Goal: Task Accomplishment & Management: Use online tool/utility

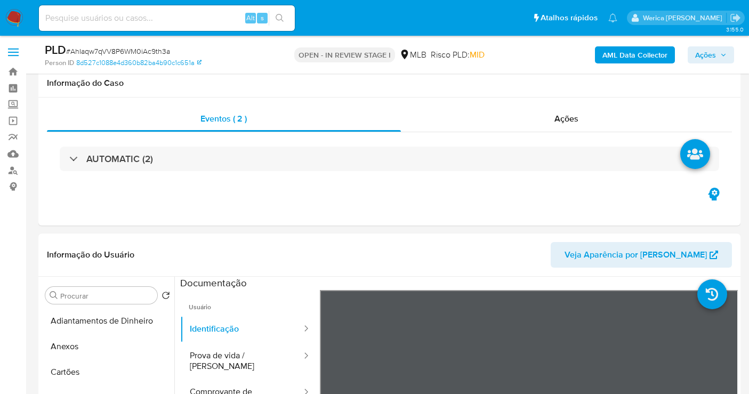
select select "10"
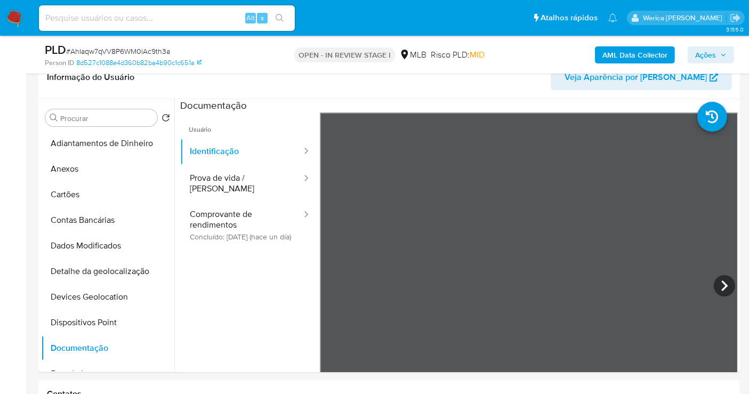
scroll to position [59, 0]
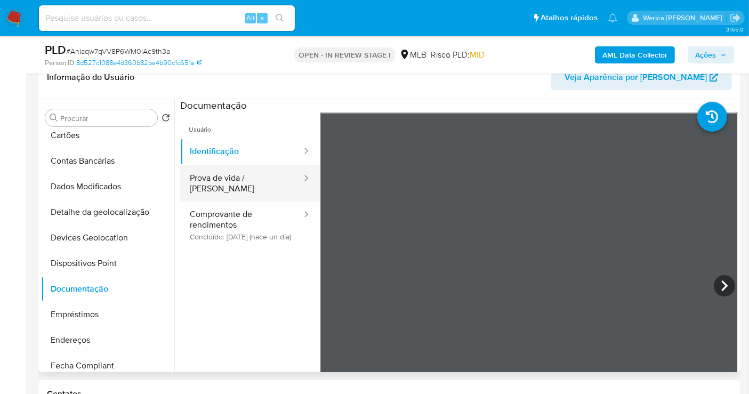
click at [217, 169] on button "Prova de vida / Selfie" at bounding box center [241, 183] width 123 height 36
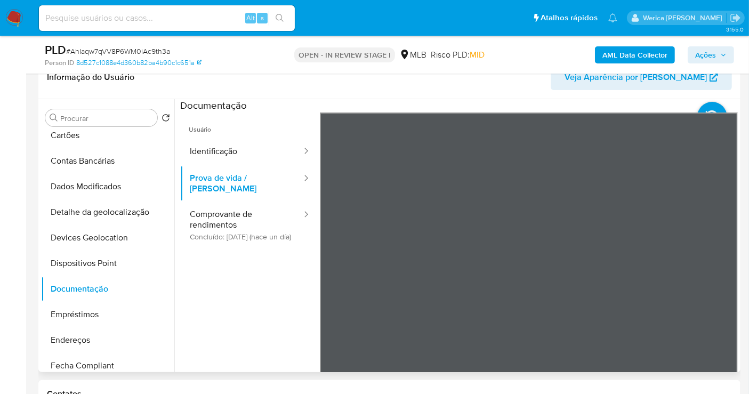
scroll to position [33, 0]
click at [274, 174] on button "Prova de vida / Selfie" at bounding box center [241, 183] width 123 height 36
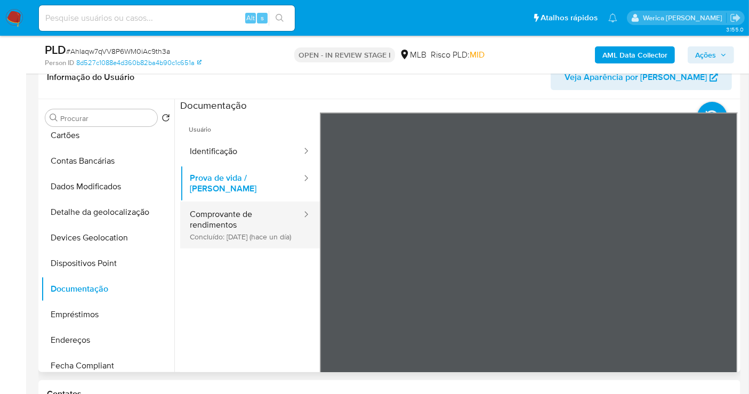
click at [276, 228] on button "Comprovante de rendimentos Concluído: 21/08/2025 (hace un día)" at bounding box center [241, 224] width 123 height 47
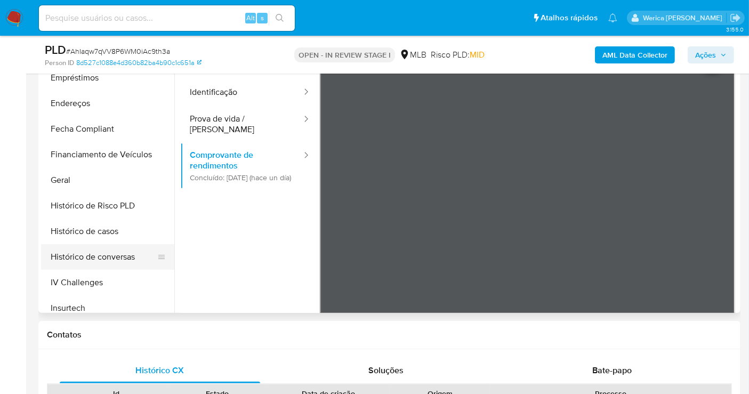
scroll to position [414, 0]
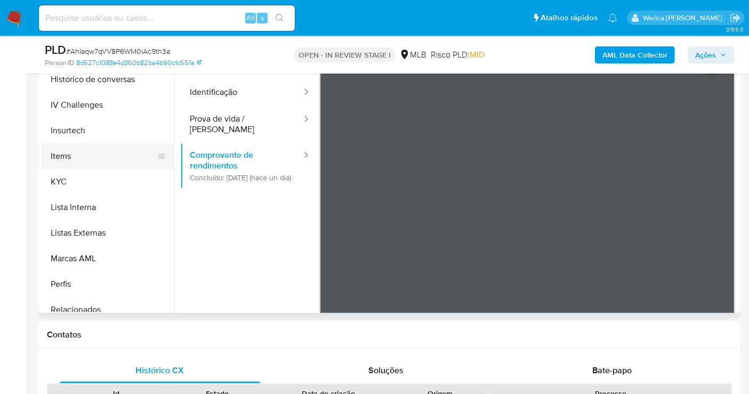
click at [86, 166] on button "Items" at bounding box center [103, 156] width 125 height 26
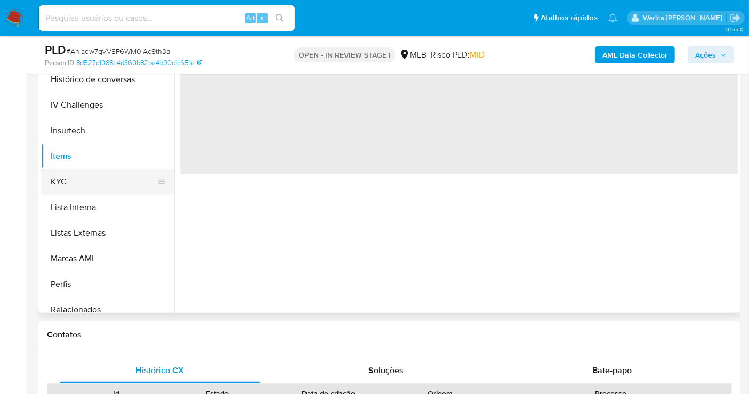
click at [92, 171] on button "KYC" at bounding box center [103, 182] width 125 height 26
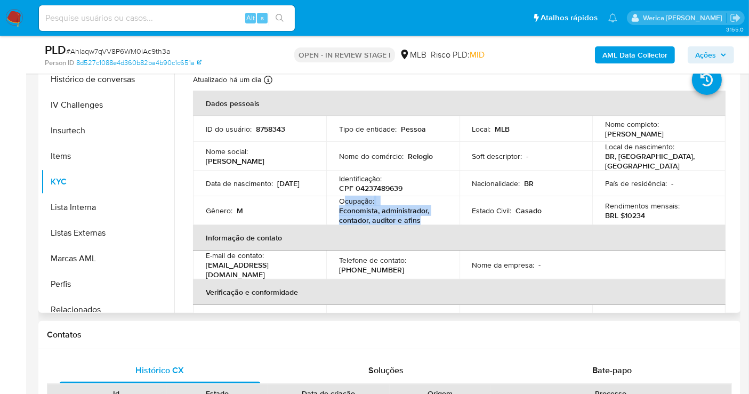
drag, startPoint x: 342, startPoint y: 193, endPoint x: 428, endPoint y: 216, distance: 88.7
click at [428, 216] on div "Ocupação : Economista, administrador, contador, auditor e afins" at bounding box center [393, 210] width 108 height 29
copy div "cupação : Economista, administrador, contador, auditor e afins"
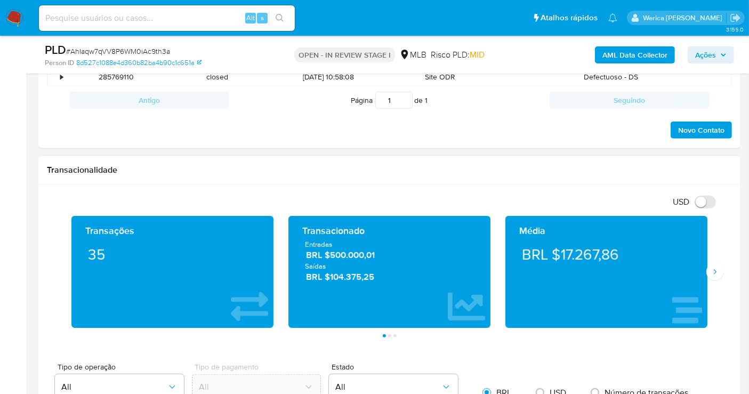
scroll to position [651, 0]
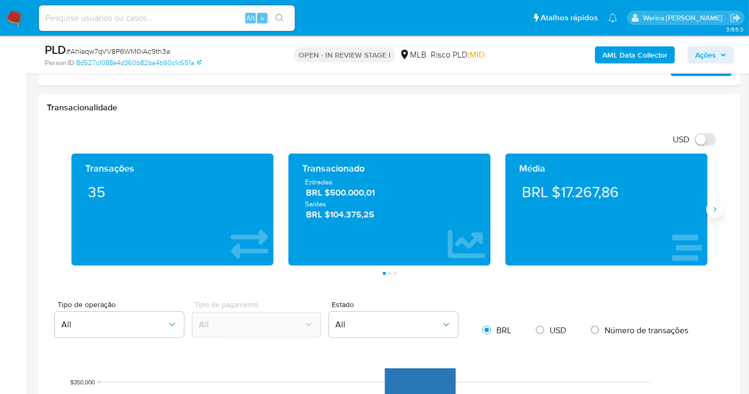
click at [717, 208] on icon "Siguiente" at bounding box center [714, 209] width 9 height 9
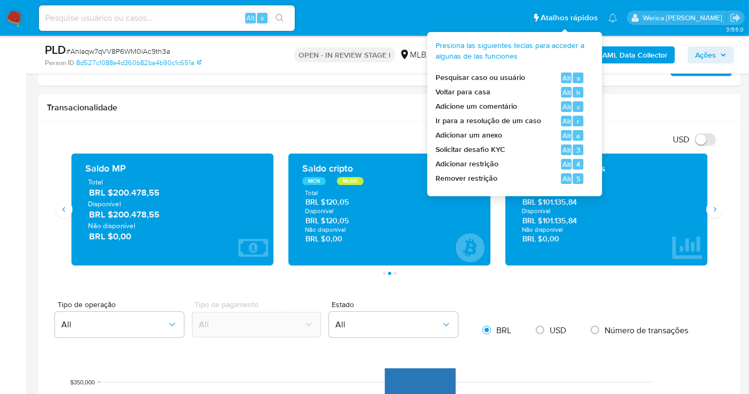
drag, startPoint x: 563, startPoint y: 17, endPoint x: 568, endPoint y: 6, distance: 11.7
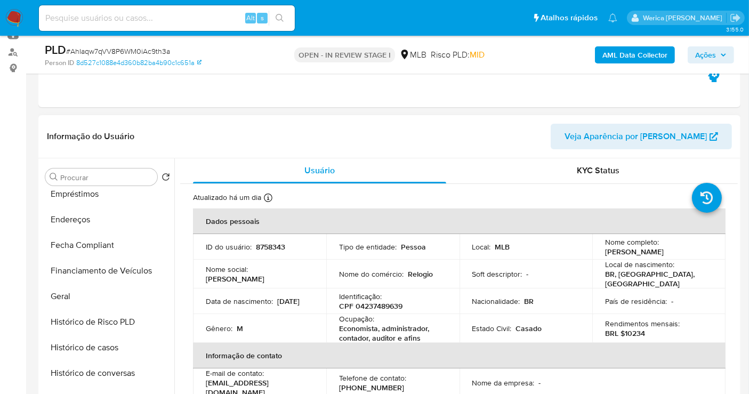
scroll to position [0, 0]
drag, startPoint x: 591, startPoint y: 285, endPoint x: 575, endPoint y: 244, distance: 44.5
click at [592, 289] on td "País de residência : -" at bounding box center [658, 302] width 133 height 26
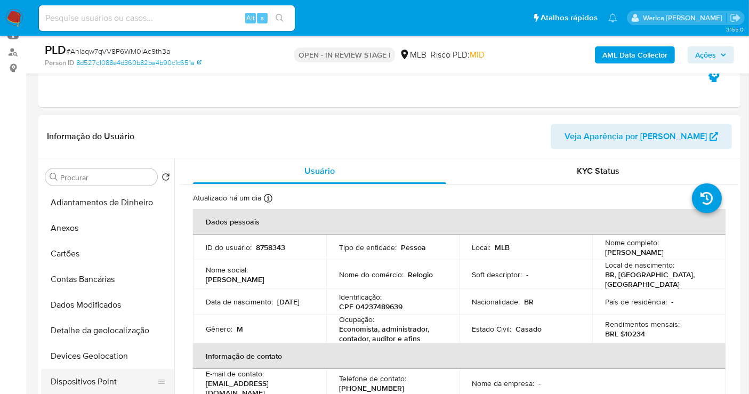
scroll to position [118, 0]
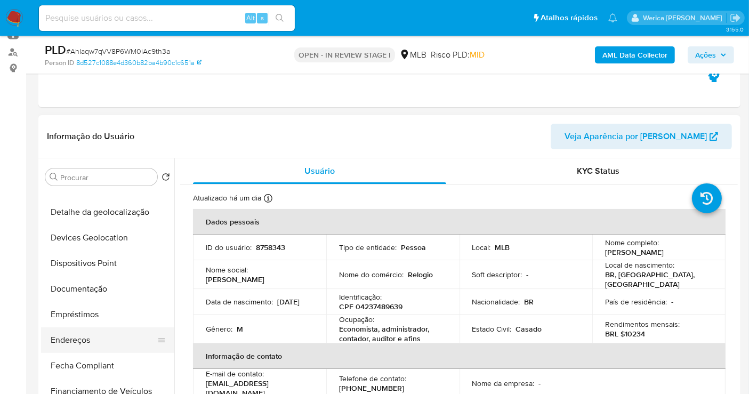
click at [113, 351] on button "Endereços" at bounding box center [103, 340] width 125 height 26
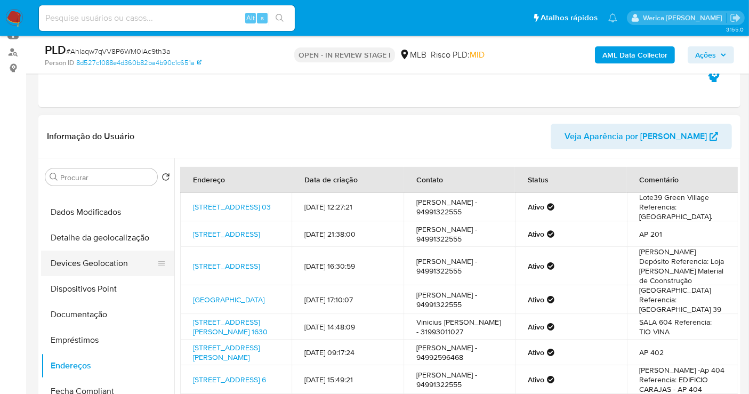
scroll to position [59, 0]
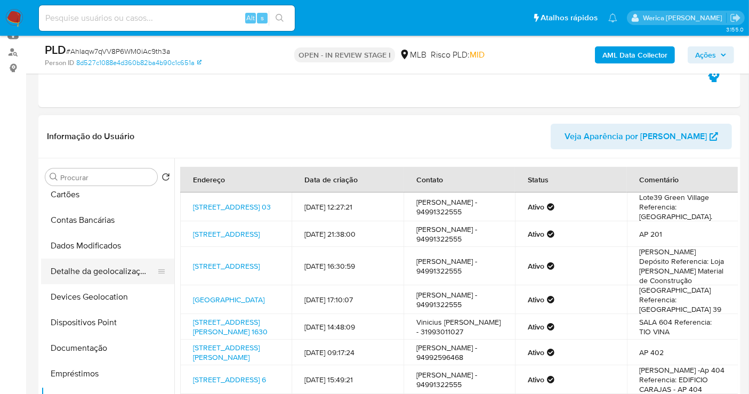
click at [107, 262] on button "Detalhe da geolocalização" at bounding box center [103, 271] width 125 height 26
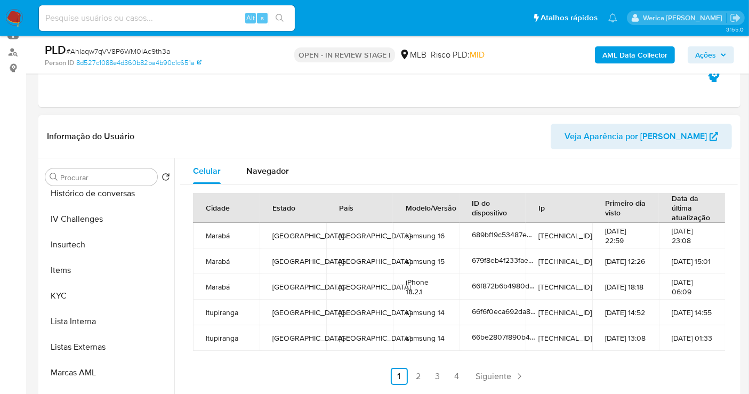
scroll to position [475, 0]
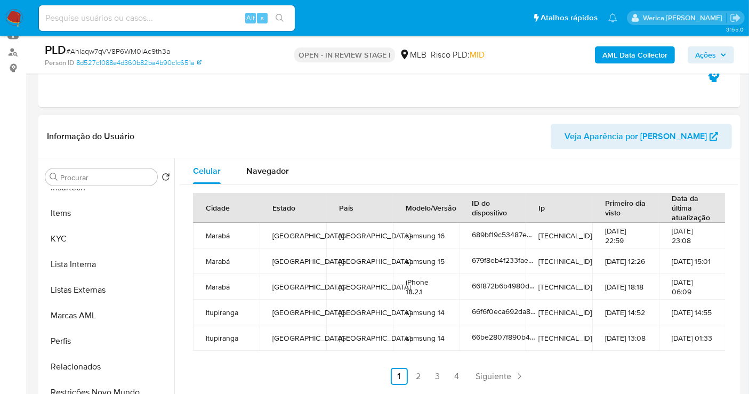
drag, startPoint x: 221, startPoint y: 246, endPoint x: 208, endPoint y: 305, distance: 60.9
click at [221, 245] on td "Marabá" at bounding box center [226, 236] width 67 height 26
click at [147, 377] on button "Relacionados" at bounding box center [107, 367] width 133 height 26
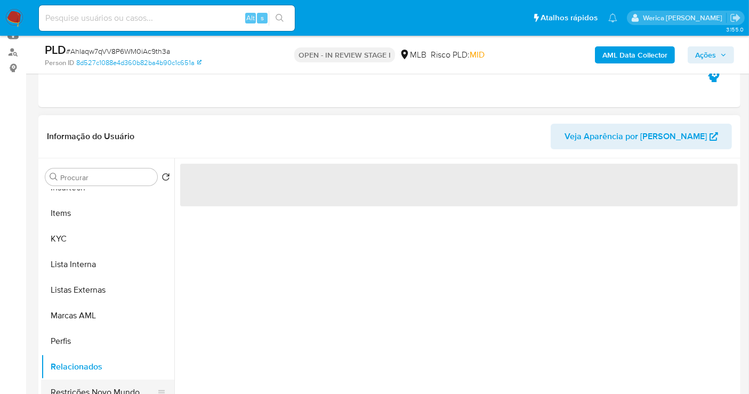
click at [143, 391] on button "Restrições Novo Mundo" at bounding box center [103, 392] width 125 height 26
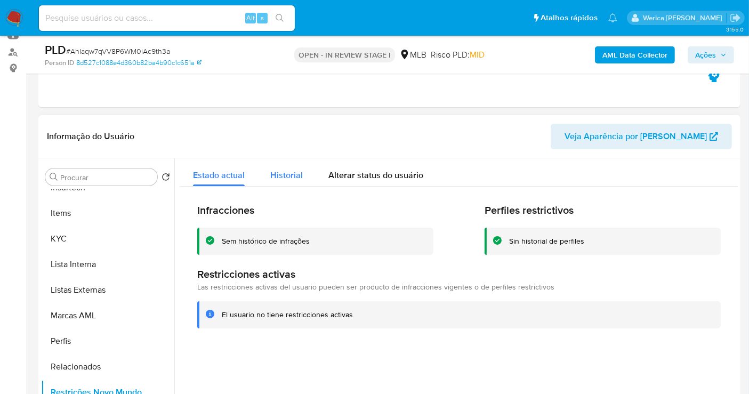
click at [294, 181] on div "Historial" at bounding box center [286, 172] width 33 height 28
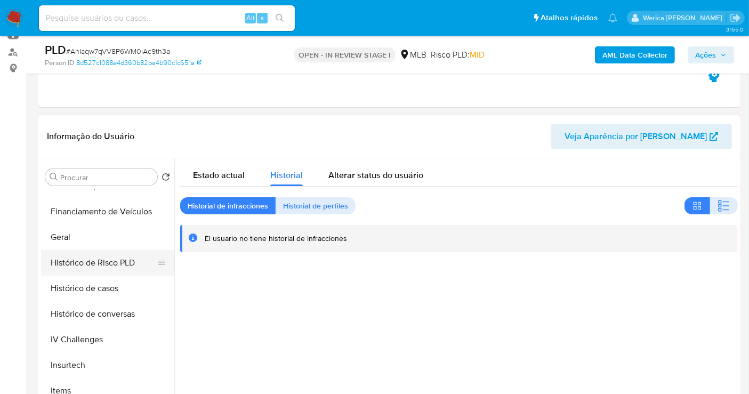
scroll to position [180, 0]
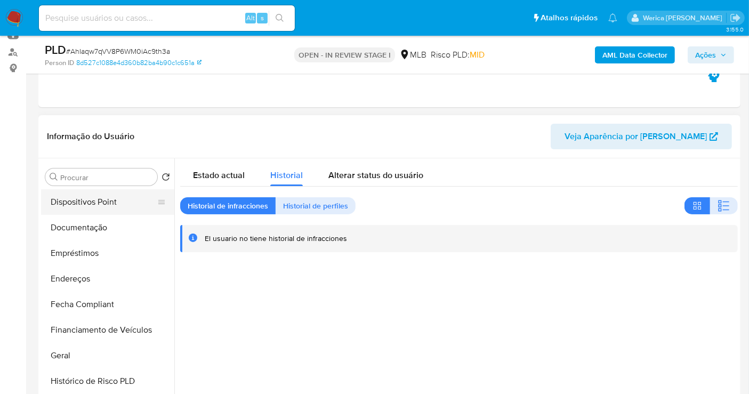
click at [78, 200] on button "Dispositivos Point" at bounding box center [103, 202] width 125 height 26
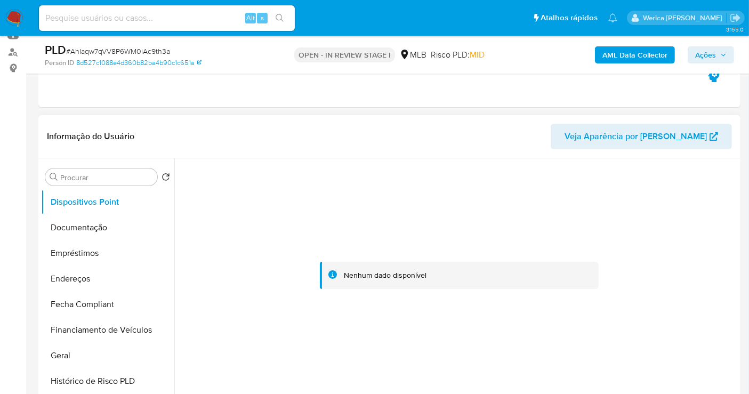
click at [685, 217] on div at bounding box center [458, 275] width 557 height 234
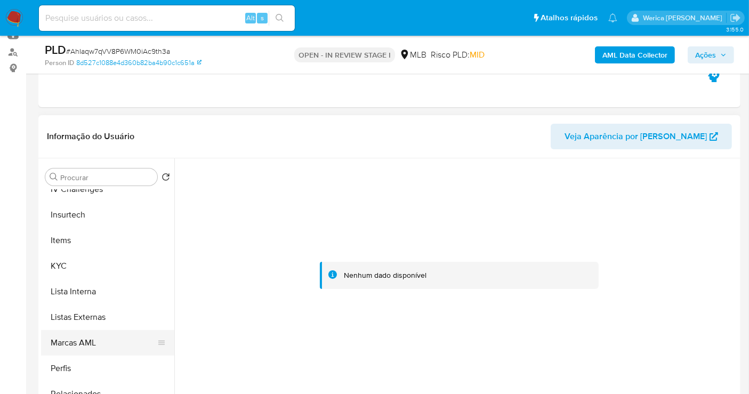
scroll to position [475, 0]
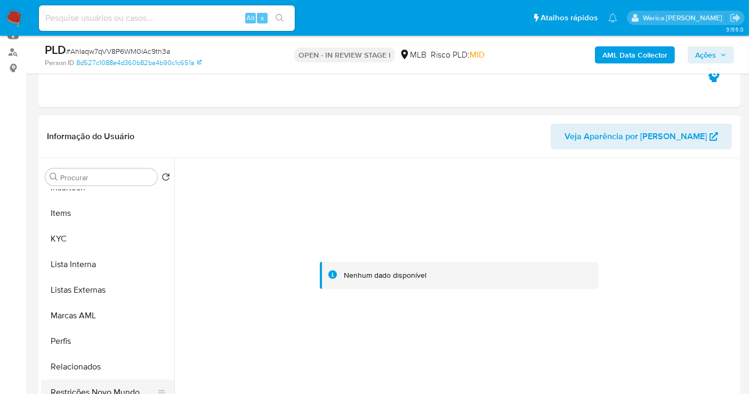
click at [111, 382] on button "Restrições Novo Mundo" at bounding box center [103, 392] width 125 height 26
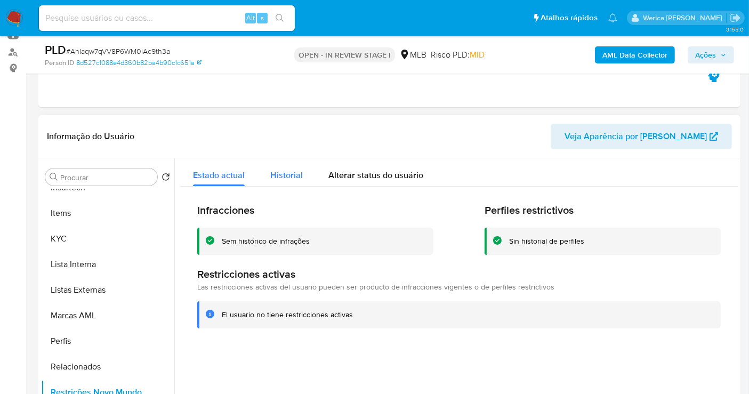
click at [294, 182] on div "Historial" at bounding box center [286, 172] width 33 height 28
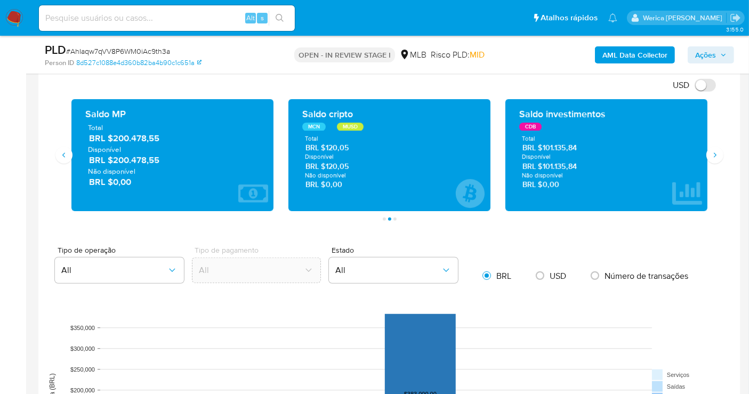
scroll to position [651, 0]
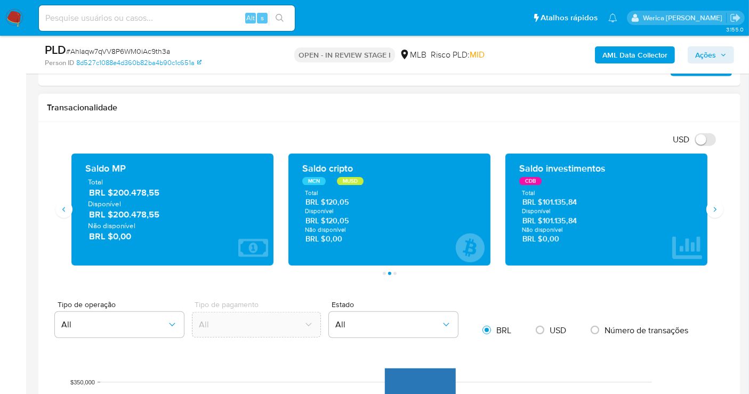
drag, startPoint x: 104, startPoint y: 192, endPoint x: 165, endPoint y: 190, distance: 60.3
click at [165, 190] on span "BRL $200.478,55" at bounding box center [173, 192] width 168 height 12
drag, startPoint x: 553, startPoint y: 199, endPoint x: 578, endPoint y: 198, distance: 25.0
click at [578, 198] on span "BRL $101.135,84" at bounding box center [606, 202] width 168 height 10
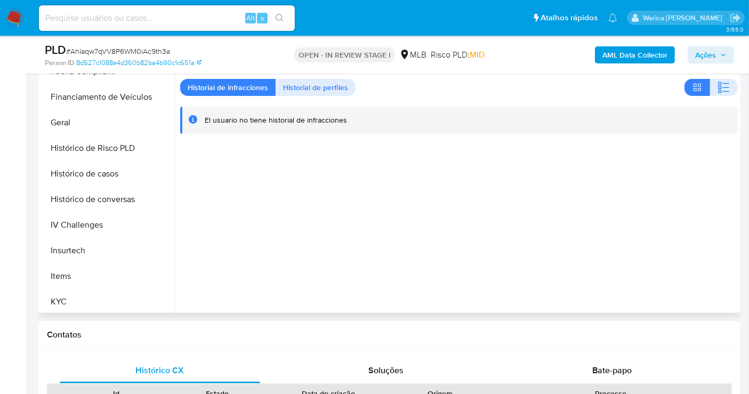
scroll to position [180, 0]
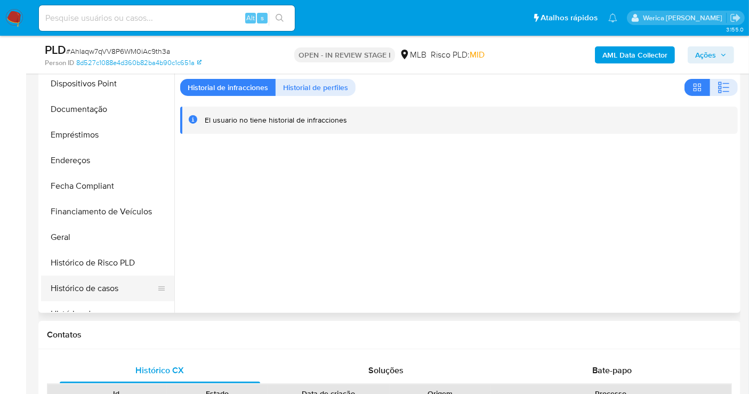
click at [117, 285] on button "Histórico de casos" at bounding box center [103, 288] width 125 height 26
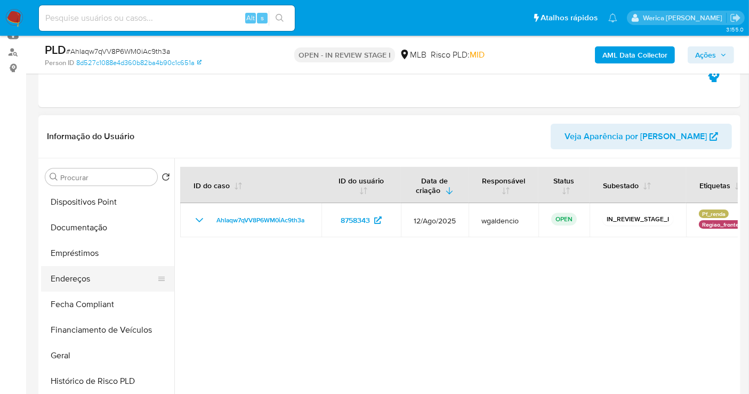
scroll to position [0, 0]
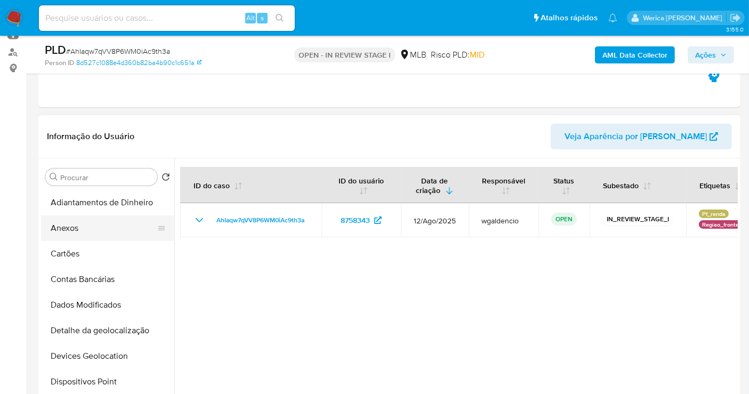
click at [91, 222] on button "Anexos" at bounding box center [103, 228] width 125 height 26
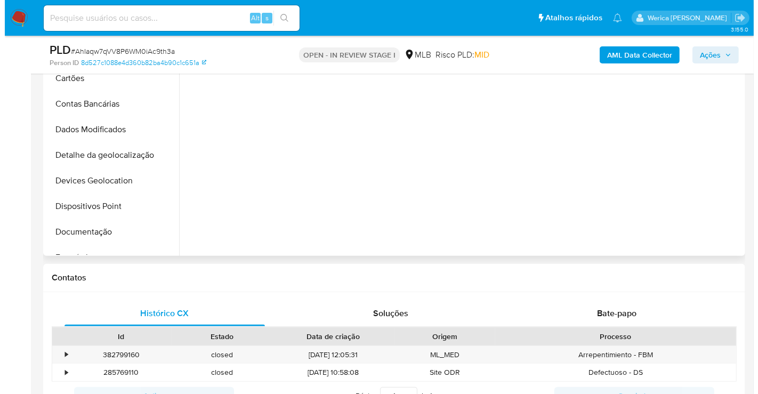
scroll to position [296, 0]
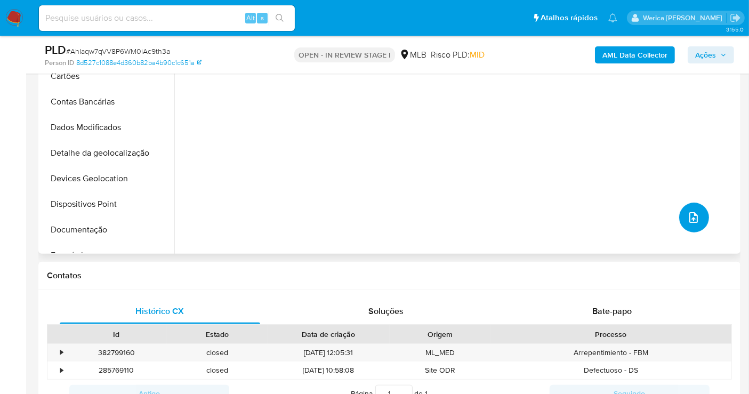
click at [682, 208] on button "upload-file" at bounding box center [694, 217] width 30 height 30
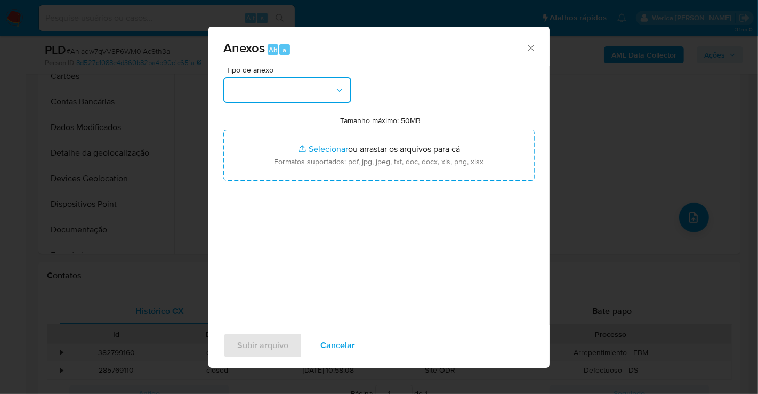
click at [334, 83] on button "button" at bounding box center [287, 90] width 128 height 26
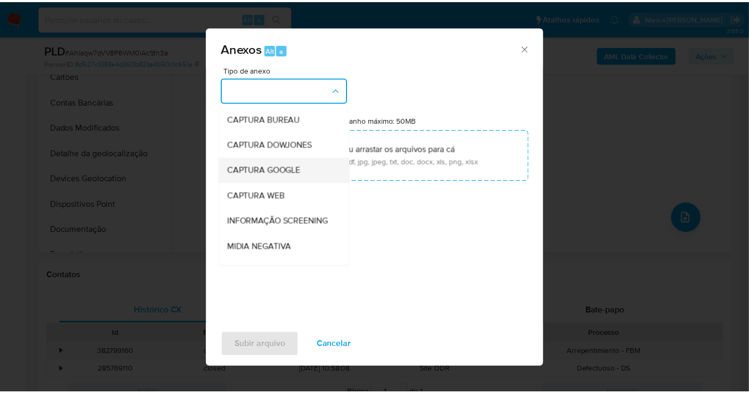
scroll to position [118, 0]
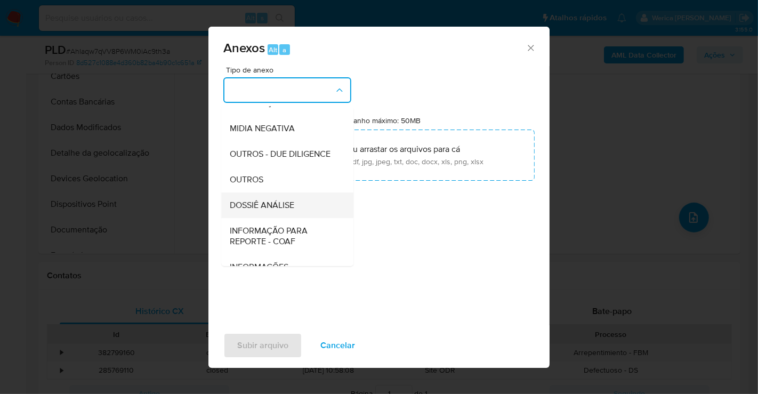
click at [272, 218] on div "DOSSIÊ ANÁLISE" at bounding box center [284, 205] width 109 height 26
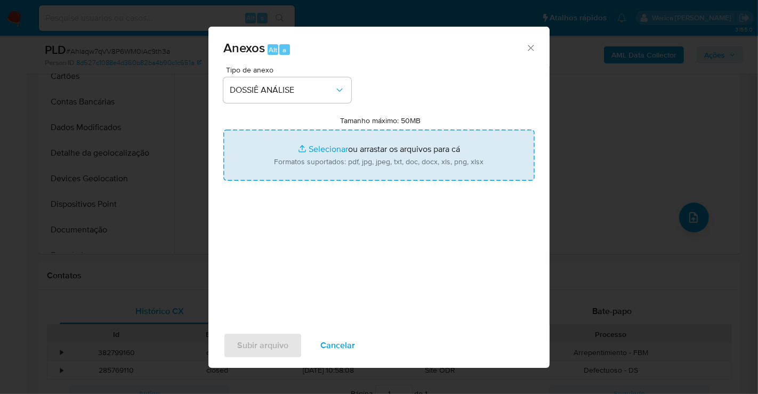
click at [385, 161] on input "Tamanho máximo: 50MB Selecionar arquivos" at bounding box center [378, 154] width 311 height 51
type input "C:\fakepath\Mulan 8758343_2025_08_20_17_31_11.xlsx"
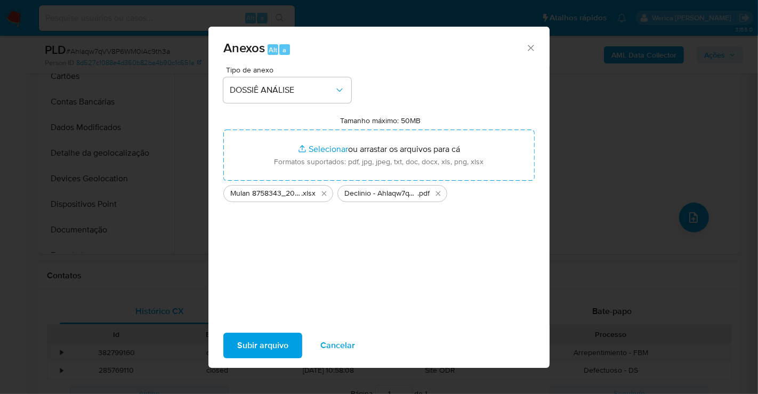
click at [250, 328] on div "Subir arquivo Cancelar" at bounding box center [378, 345] width 341 height 40
click at [245, 342] on span "Subir arquivo" at bounding box center [262, 345] width 51 height 23
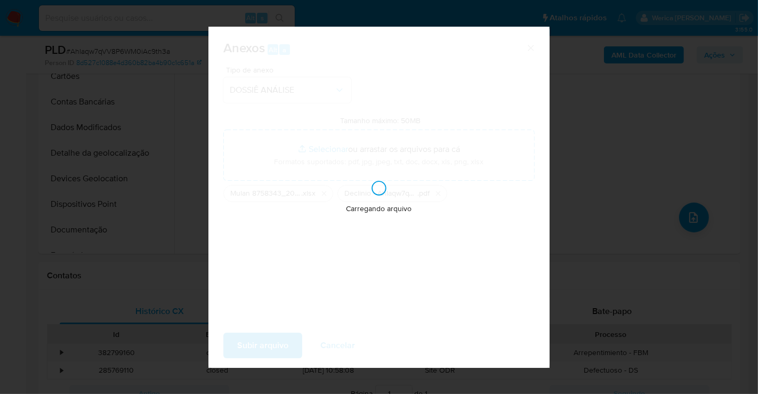
click at [733, 54] on div "Anexos Alt a Tipo de anexo DOSSIÊ ANÁLISE Tamanho máximo: 50MB Selecionar arqui…" at bounding box center [379, 197] width 758 height 394
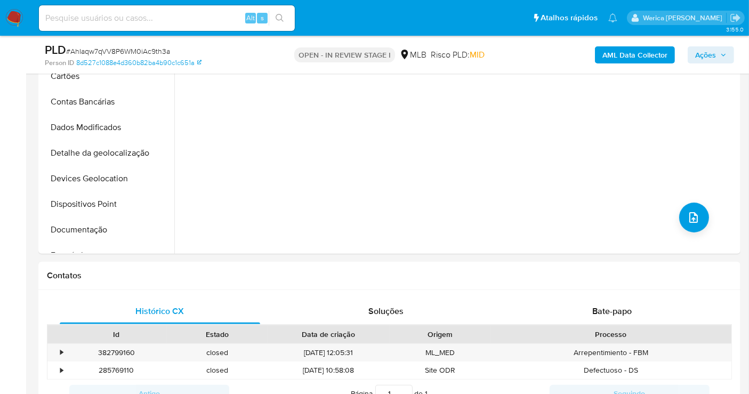
click at [717, 53] on span "Ações" at bounding box center [710, 54] width 31 height 15
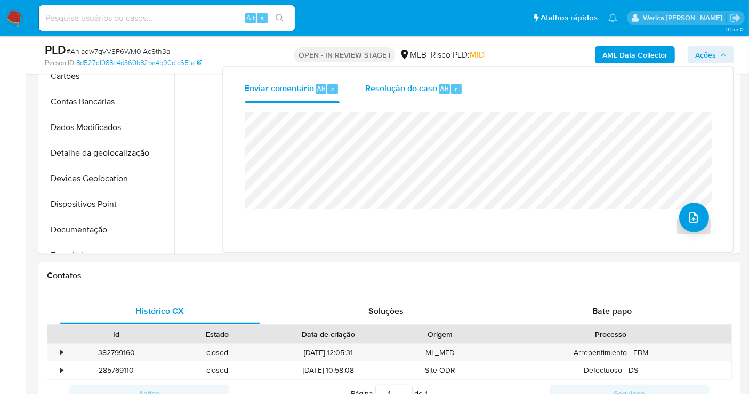
click at [459, 82] on div "Resolução do caso Alt r" at bounding box center [414, 89] width 98 height 28
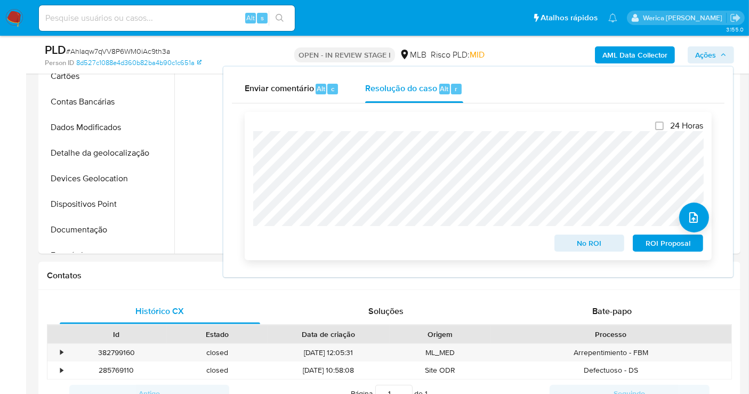
click at [594, 248] on span "No ROI" at bounding box center [589, 243] width 55 height 15
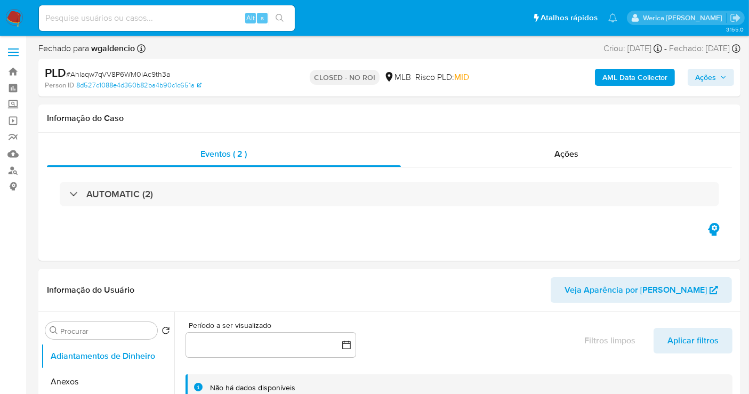
select select "10"
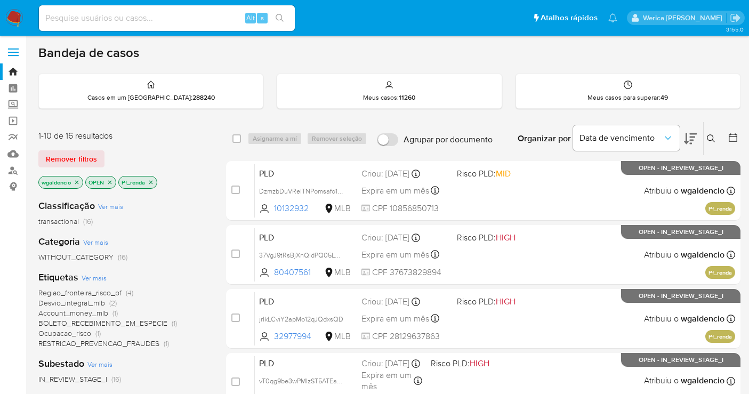
scroll to position [328, 0]
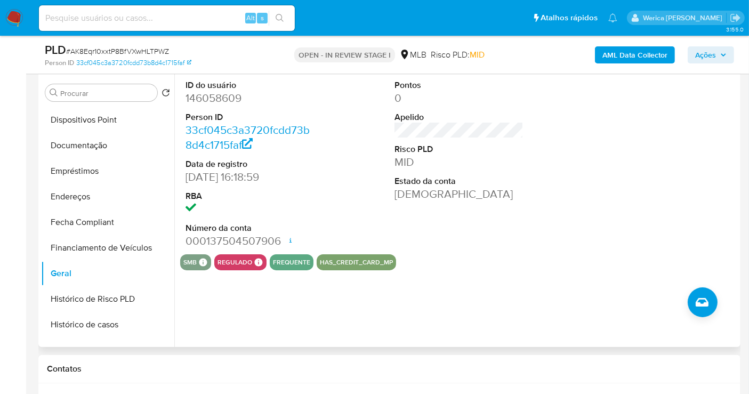
scroll to position [118, 0]
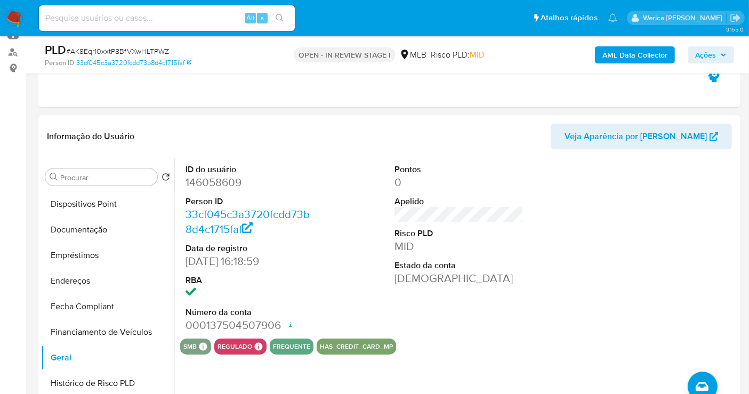
click at [204, 177] on dd "146058609" at bounding box center [249, 182] width 129 height 15
copy dd "146058609"
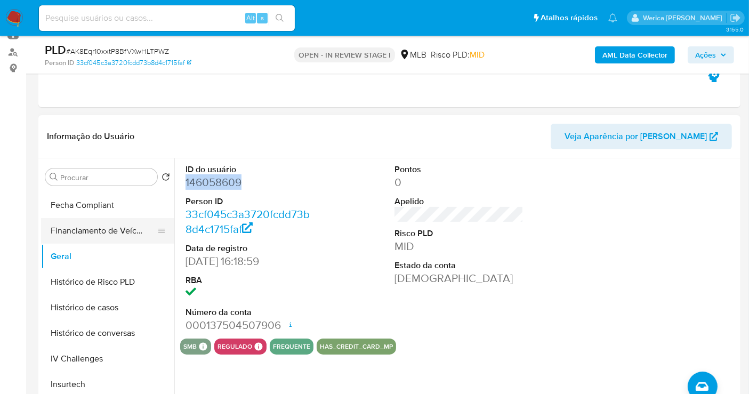
scroll to position [355, 0]
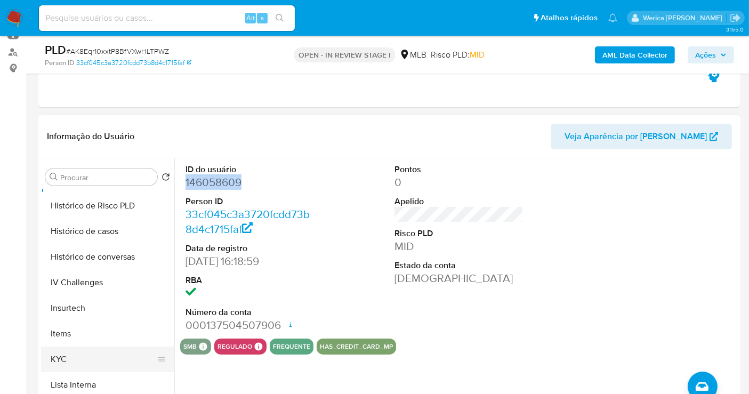
click at [79, 358] on button "KYC" at bounding box center [103, 359] width 125 height 26
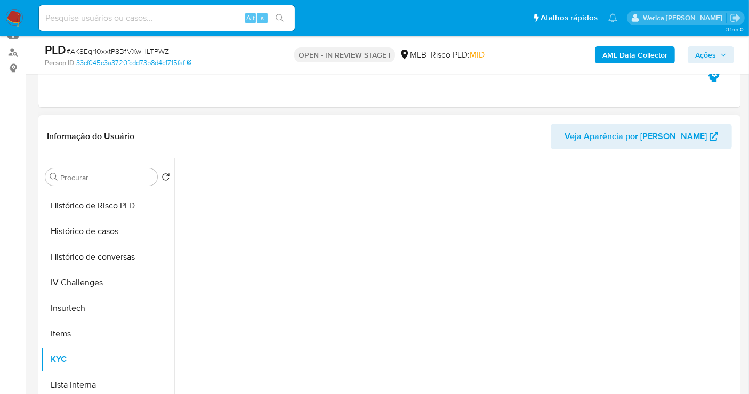
click at [237, 184] on div at bounding box center [458, 291] width 557 height 267
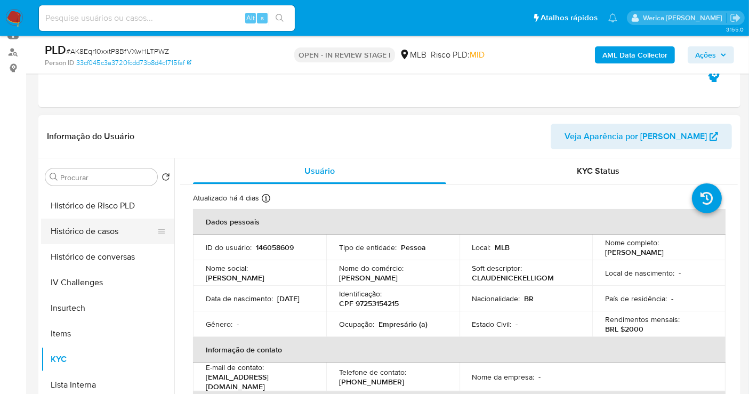
click at [106, 237] on button "Histórico de casos" at bounding box center [103, 231] width 125 height 26
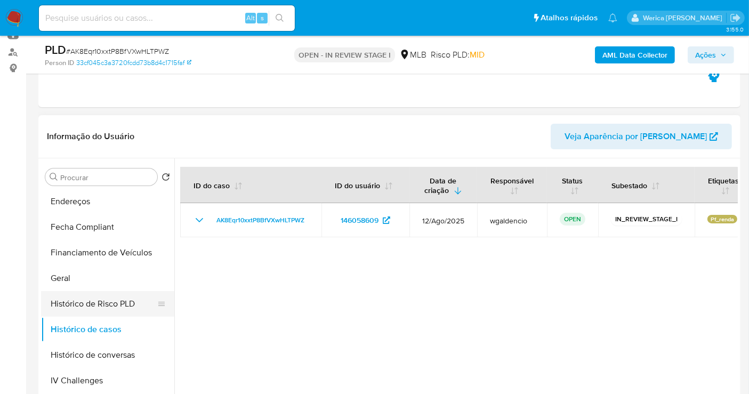
scroll to position [118, 0]
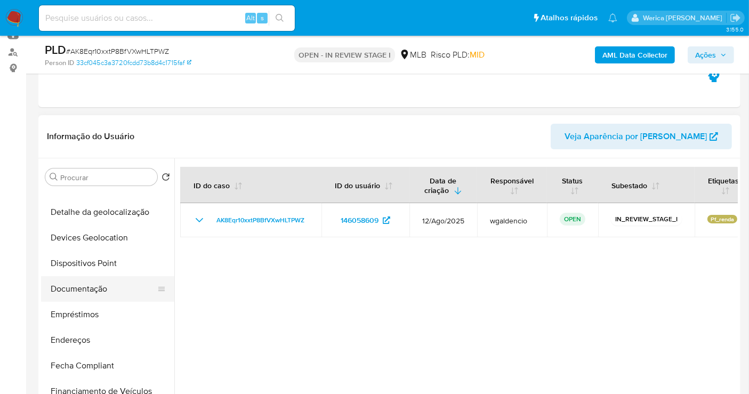
click at [113, 290] on button "Documentação" at bounding box center [103, 289] width 125 height 26
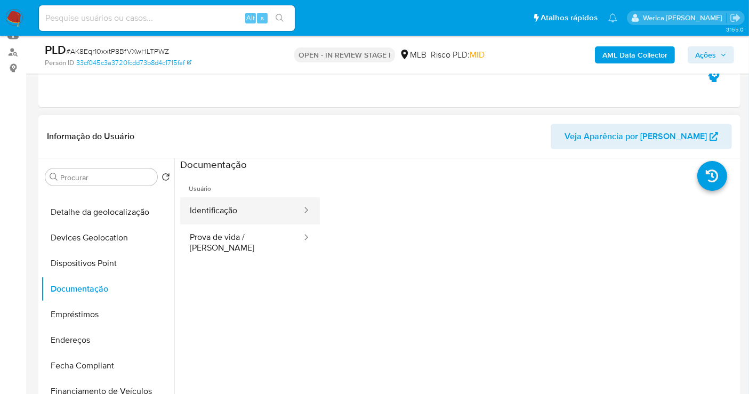
click at [199, 207] on button "Identificação" at bounding box center [241, 210] width 123 height 27
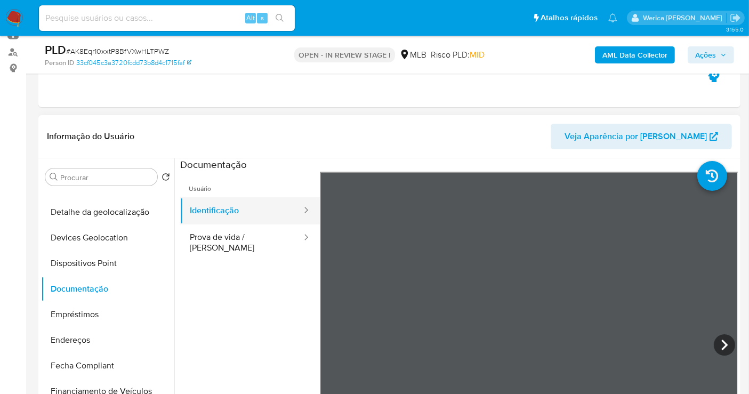
click at [294, 218] on div at bounding box center [302, 210] width 17 height 27
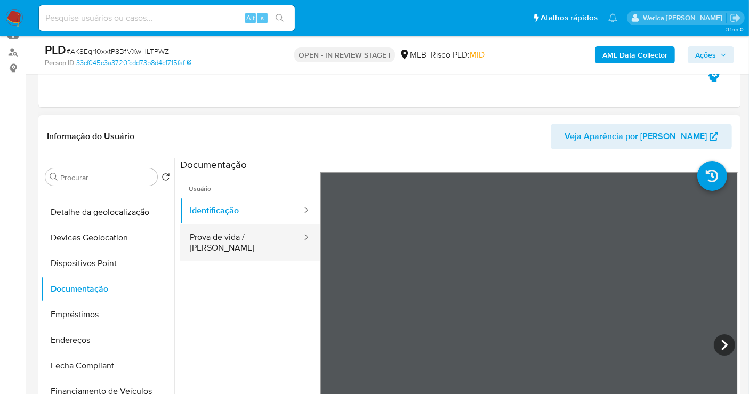
click at [262, 240] on button "Prova de vida / Selfie" at bounding box center [241, 242] width 123 height 36
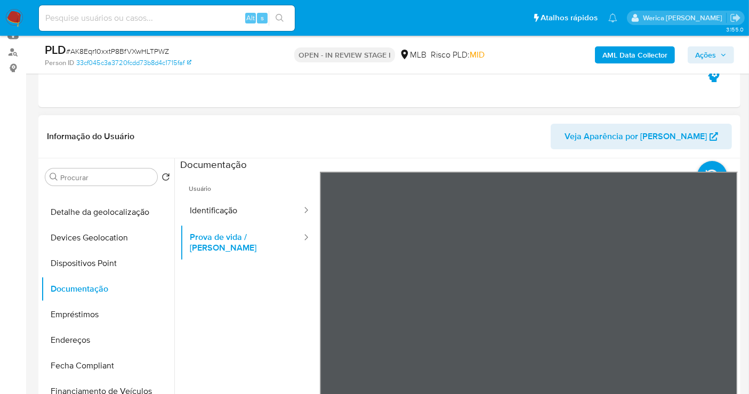
scroll to position [414, 0]
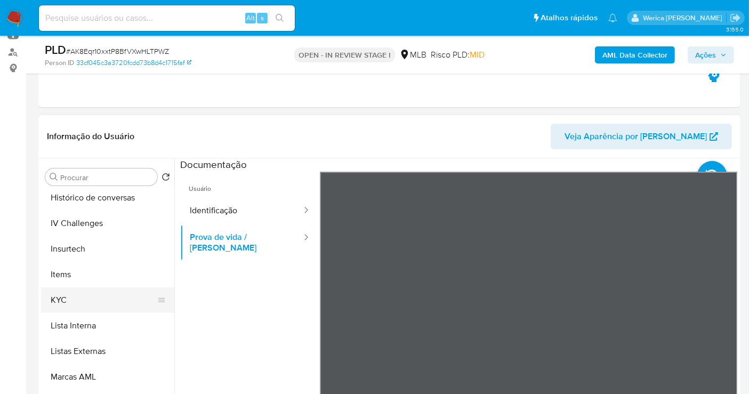
click at [101, 293] on button "KYC" at bounding box center [103, 300] width 125 height 26
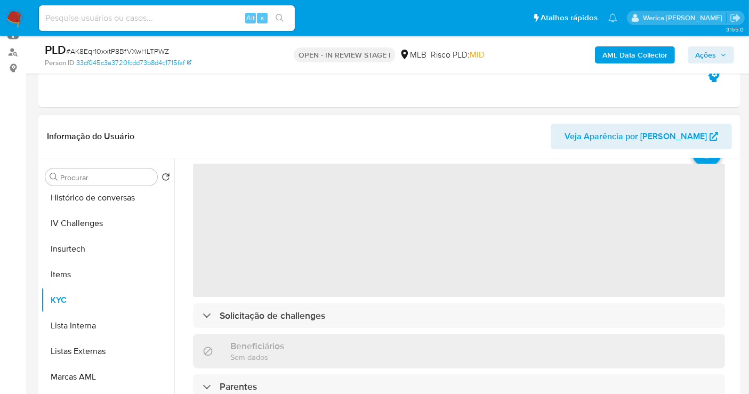
scroll to position [118, 0]
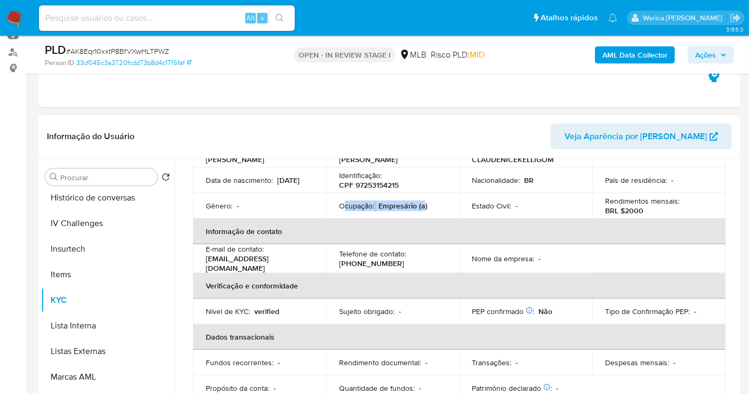
drag, startPoint x: 342, startPoint y: 210, endPoint x: 421, endPoint y: 212, distance: 79.4
click at [421, 210] on div "Ocupação : Empresário (a)" at bounding box center [393, 206] width 108 height 10
copy div "cupação : Empresário (a"
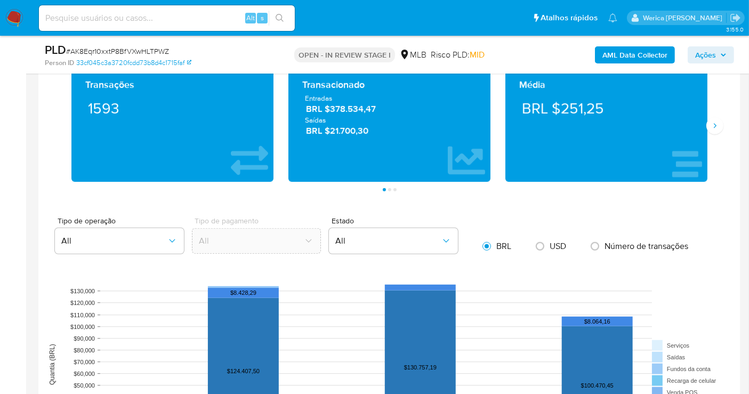
scroll to position [738, 0]
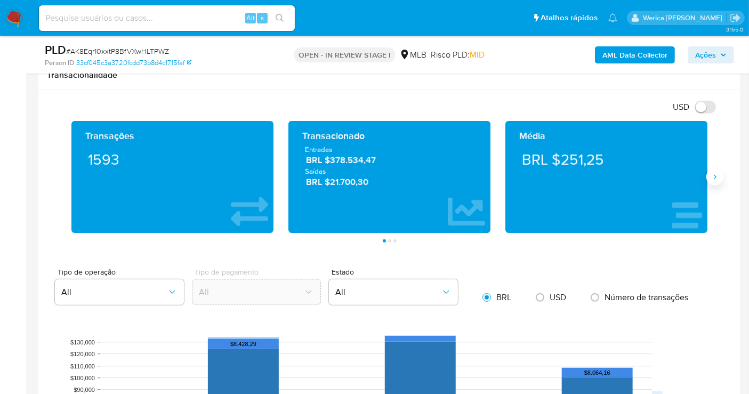
click at [717, 173] on icon "Siguiente" at bounding box center [714, 177] width 9 height 9
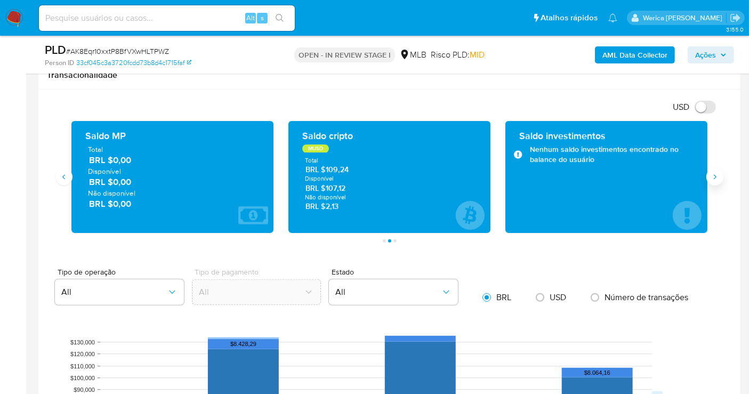
click at [717, 173] on icon "Siguiente" at bounding box center [714, 177] width 9 height 9
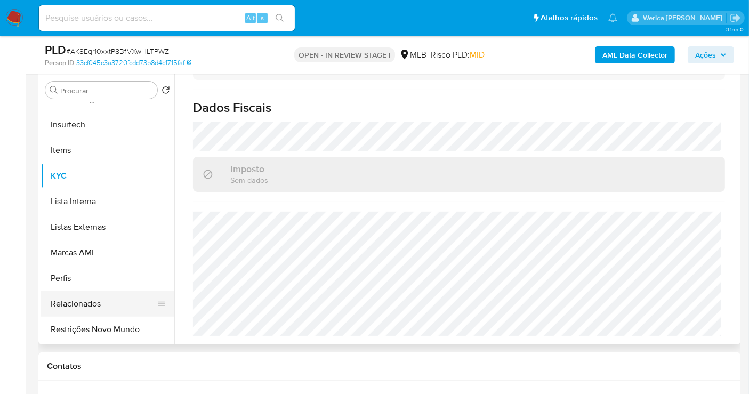
scroll to position [475, 0]
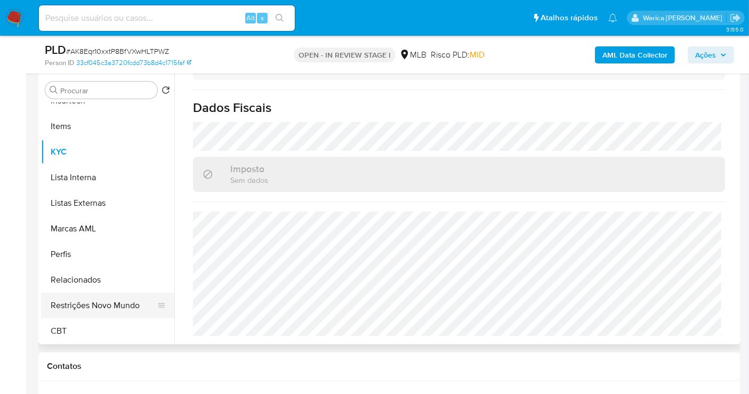
click at [131, 305] on button "Restrições Novo Mundo" at bounding box center [103, 306] width 125 height 26
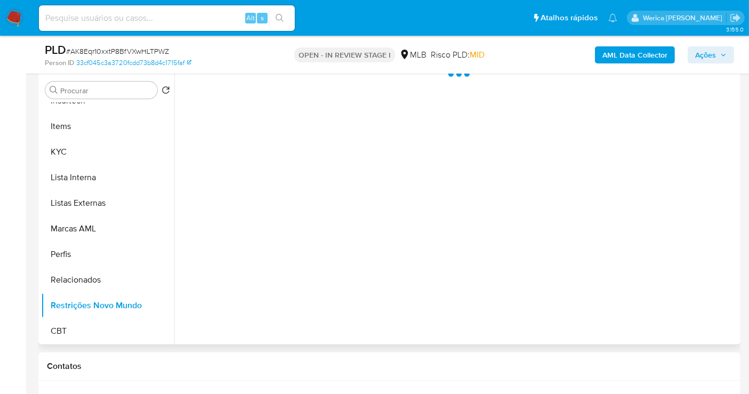
scroll to position [87, 0]
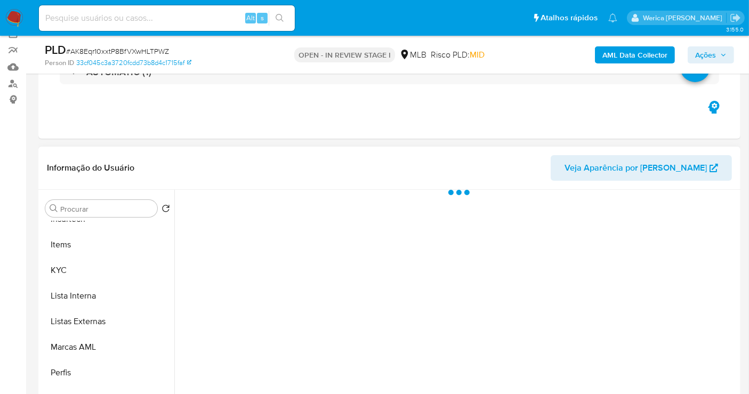
click at [253, 199] on div at bounding box center [455, 326] width 563 height 273
click at [261, 208] on div at bounding box center [455, 326] width 563 height 273
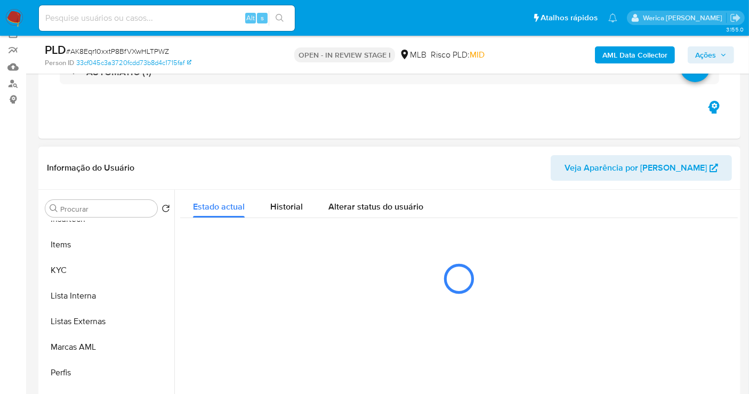
click at [258, 190] on button "Historial" at bounding box center [286, 204] width 58 height 28
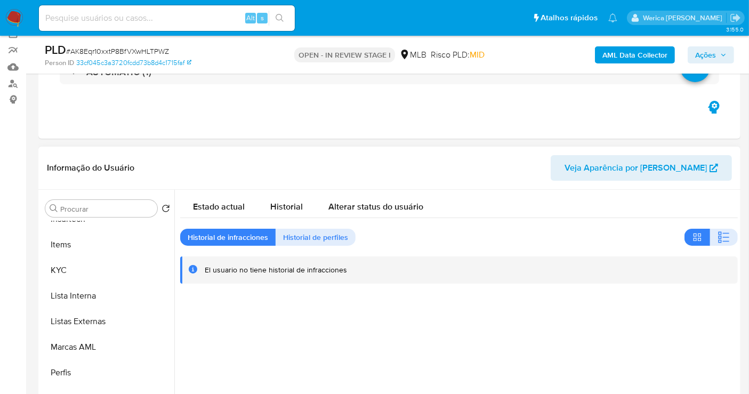
click at [726, 224] on div "Estado actual Historial Alterar status do usuário Historial de infracciones His…" at bounding box center [458, 237] width 557 height 94
click at [728, 230] on button "button" at bounding box center [724, 237] width 28 height 17
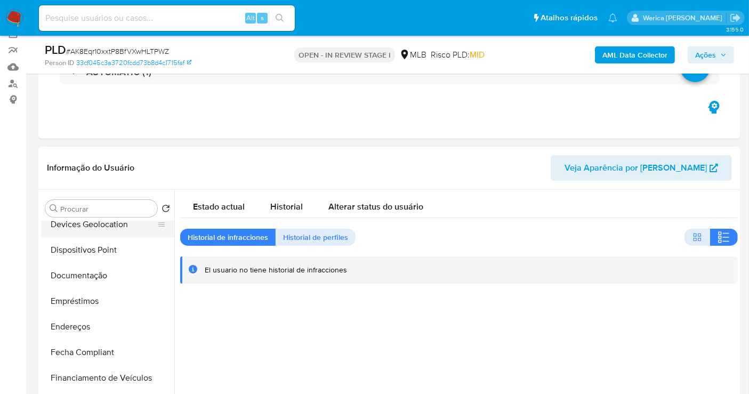
scroll to position [120, 0]
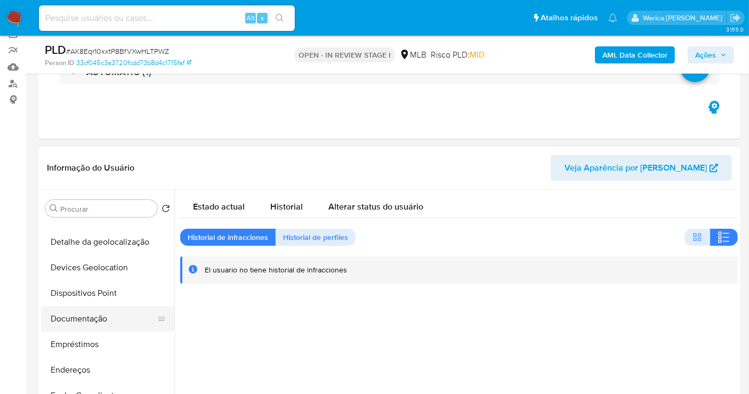
click at [91, 307] on button "Documentação" at bounding box center [103, 319] width 125 height 26
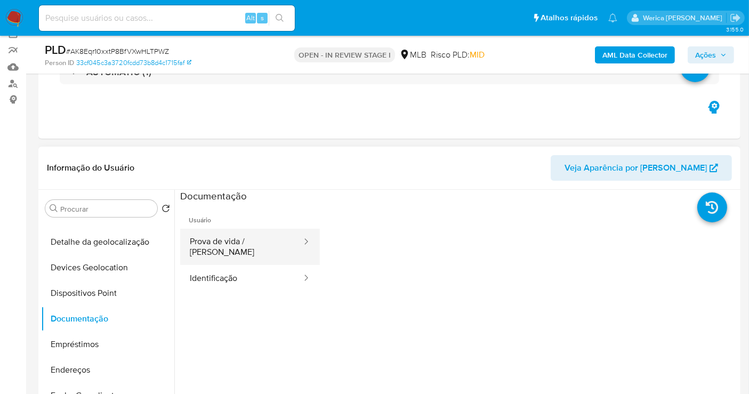
click at [234, 246] on button "Prova de vida / Selfie" at bounding box center [241, 247] width 123 height 36
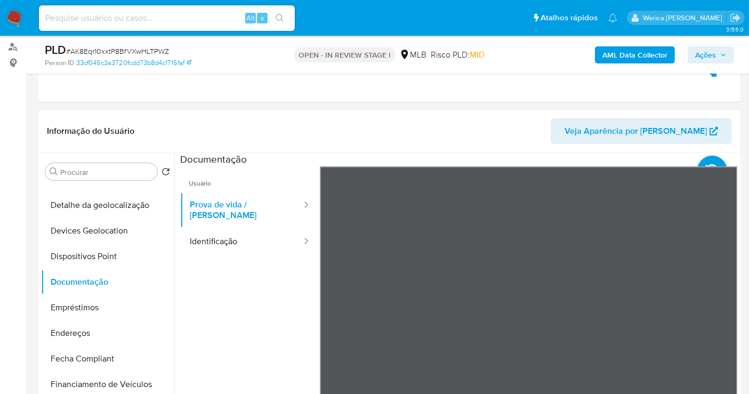
scroll to position [205, 0]
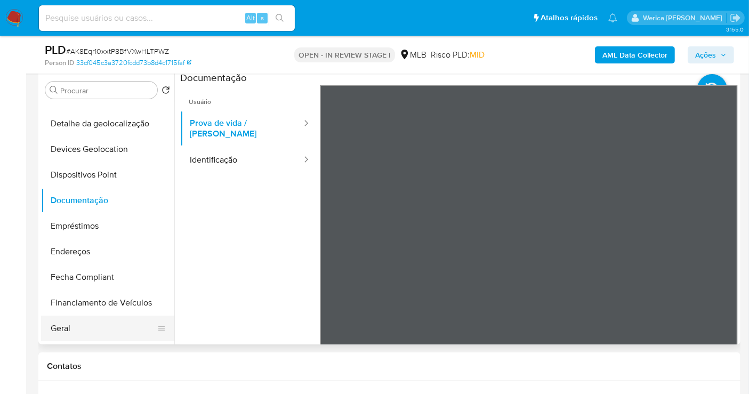
click at [80, 323] on button "Geral" at bounding box center [103, 328] width 125 height 26
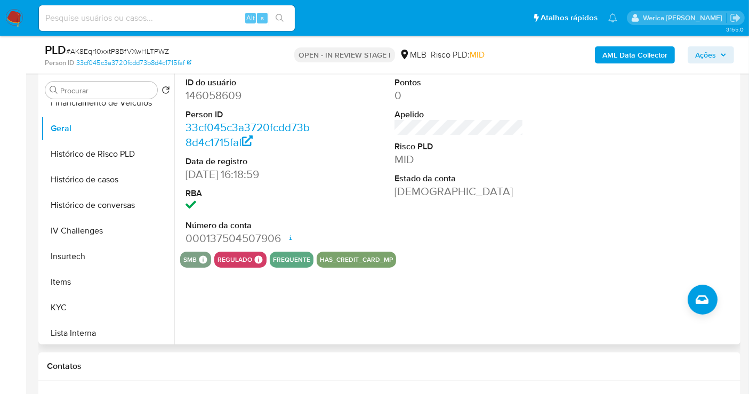
scroll to position [475, 0]
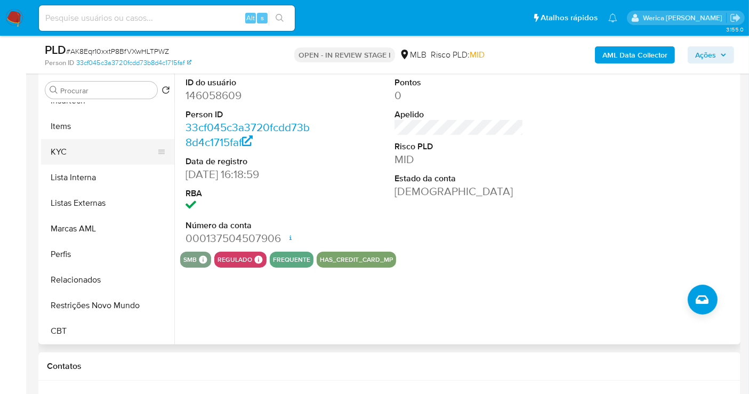
click at [83, 153] on button "KYC" at bounding box center [103, 152] width 125 height 26
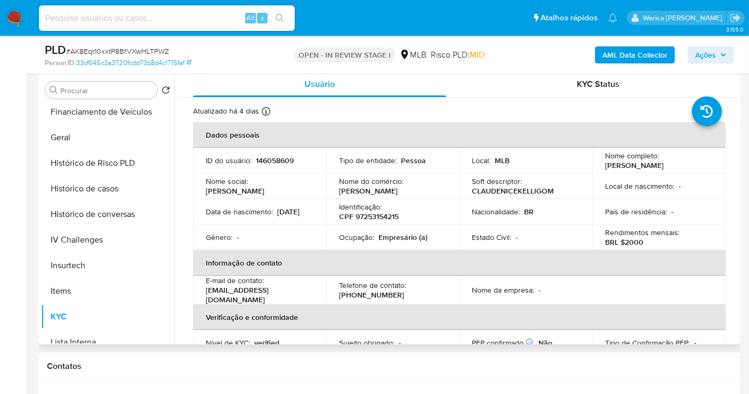
scroll to position [180, 0]
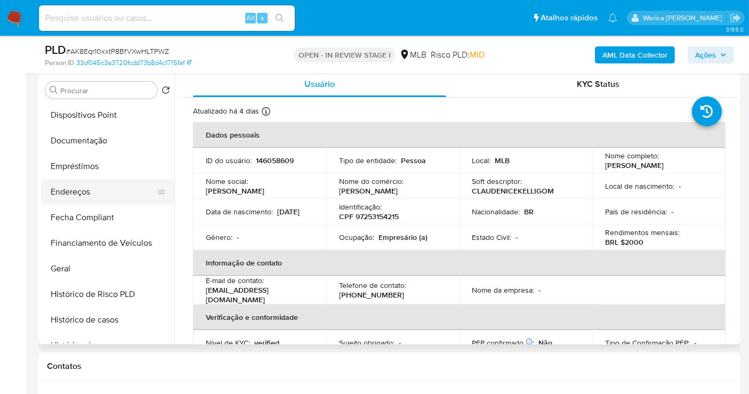
click at [91, 191] on button "Endereços" at bounding box center [103, 192] width 125 height 26
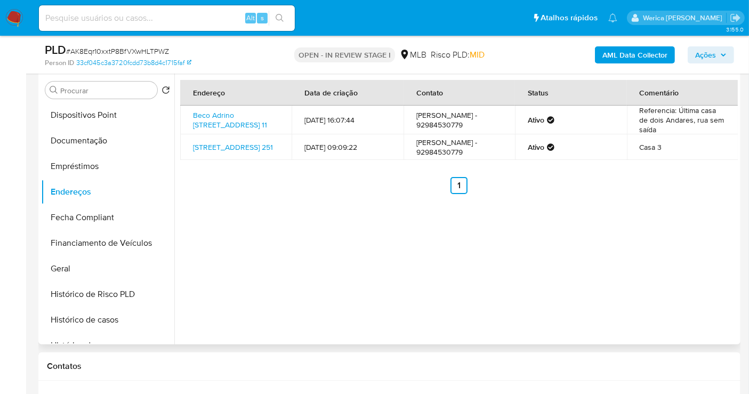
click at [682, 206] on div "Endereço Data de criação Contato Status Comentário Beco Adrino Gama 11, Manaus,…" at bounding box center [455, 207] width 563 height 273
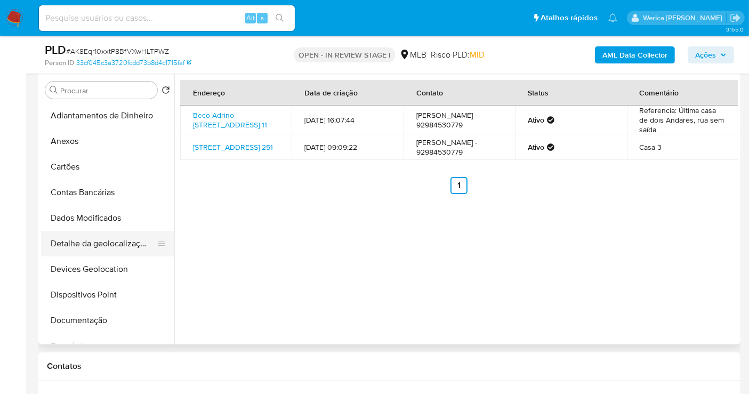
click at [144, 246] on button "Detalhe da geolocalização" at bounding box center [103, 244] width 125 height 26
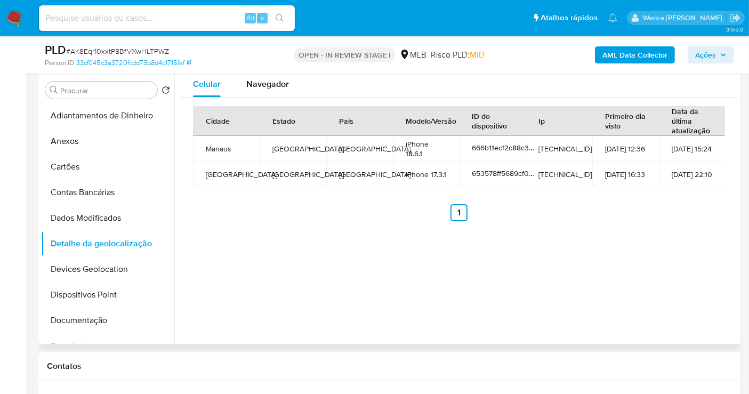
drag, startPoint x: 670, startPoint y: 204, endPoint x: 667, endPoint y: 195, distance: 9.3
click at [670, 204] on ul "Anterior 1 Siguiente" at bounding box center [459, 212] width 532 height 17
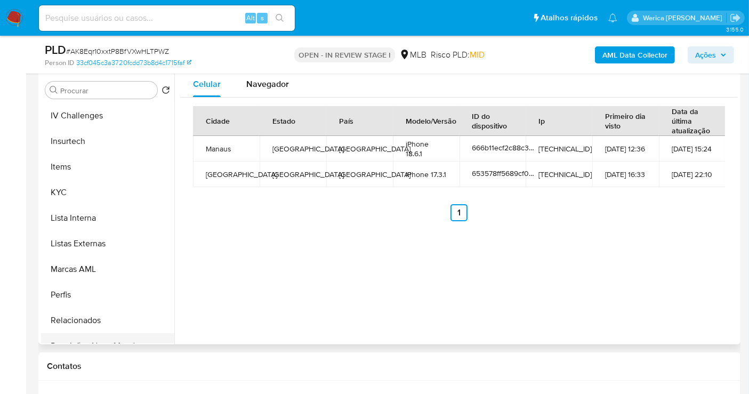
scroll to position [475, 0]
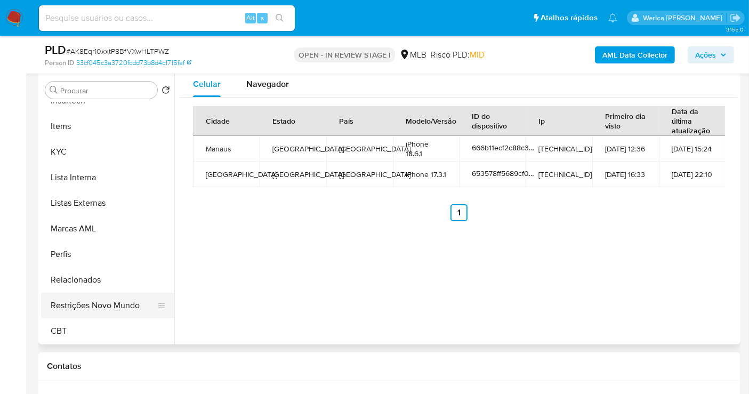
click at [119, 307] on button "Restrições Novo Mundo" at bounding box center [103, 306] width 125 height 26
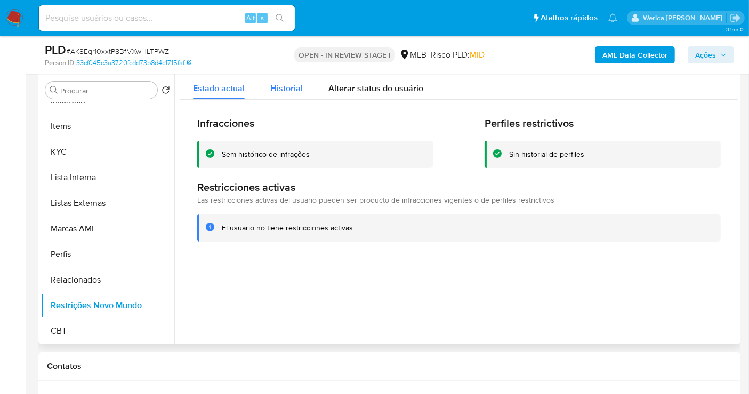
click at [301, 93] on button "Historial" at bounding box center [286, 85] width 58 height 28
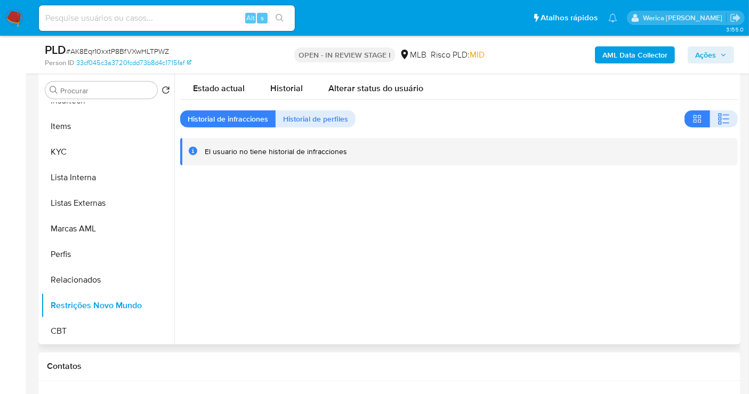
click at [624, 194] on div at bounding box center [455, 207] width 563 height 273
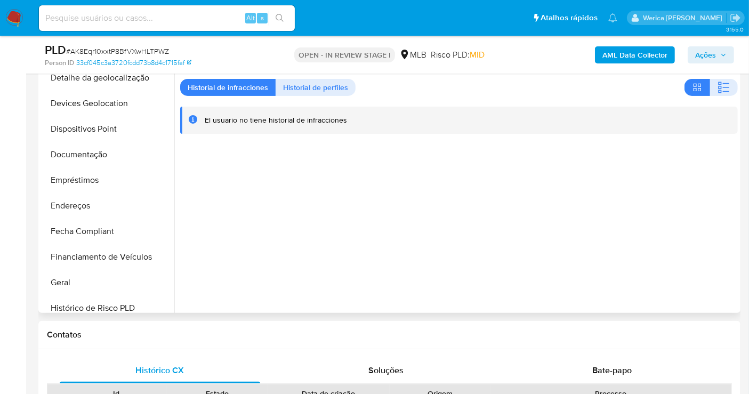
scroll to position [61, 0]
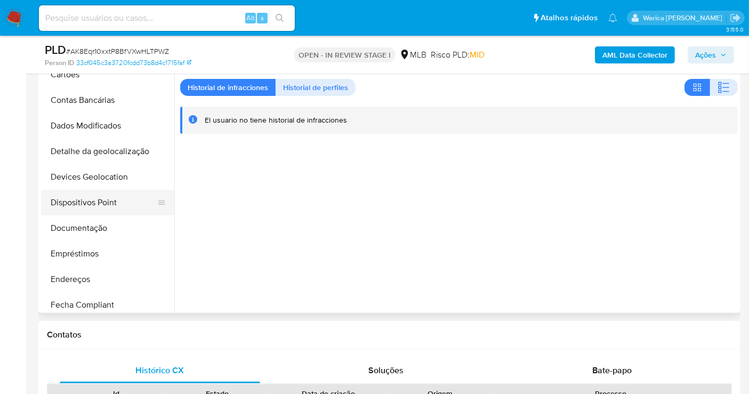
click at [123, 190] on button "Dispositivos Point" at bounding box center [103, 203] width 125 height 26
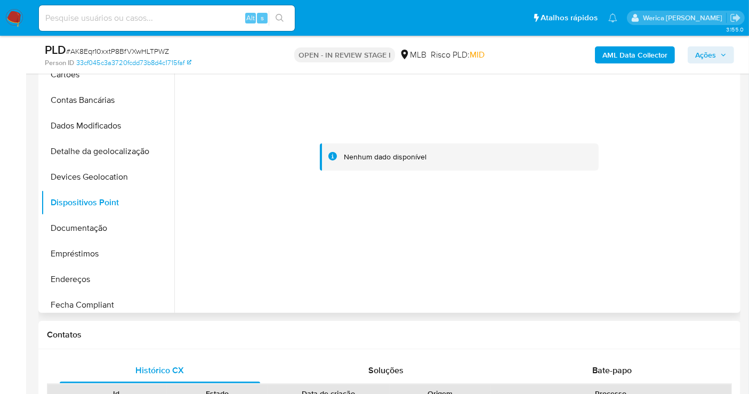
click at [717, 203] on div at bounding box center [458, 157] width 557 height 234
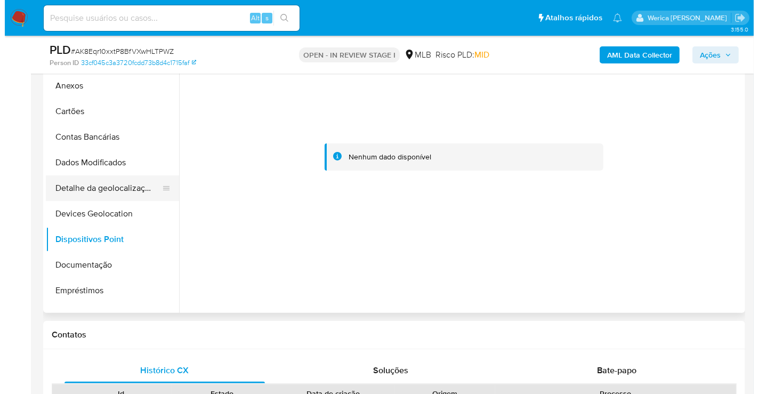
scroll to position [0, 0]
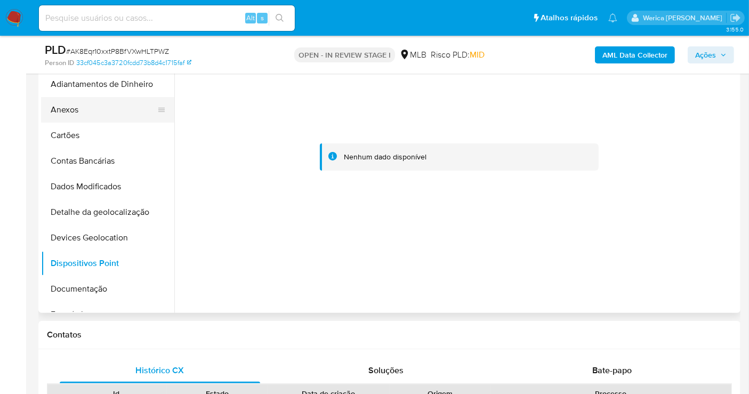
click at [62, 108] on button "Anexos" at bounding box center [103, 110] width 125 height 26
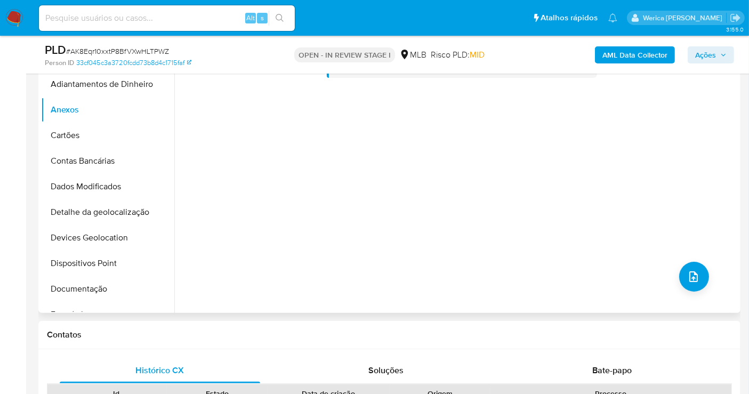
click at [679, 293] on div "Nenhum dado disponível" at bounding box center [455, 176] width 563 height 273
click at [687, 272] on icon "upload-file" at bounding box center [693, 276] width 13 height 13
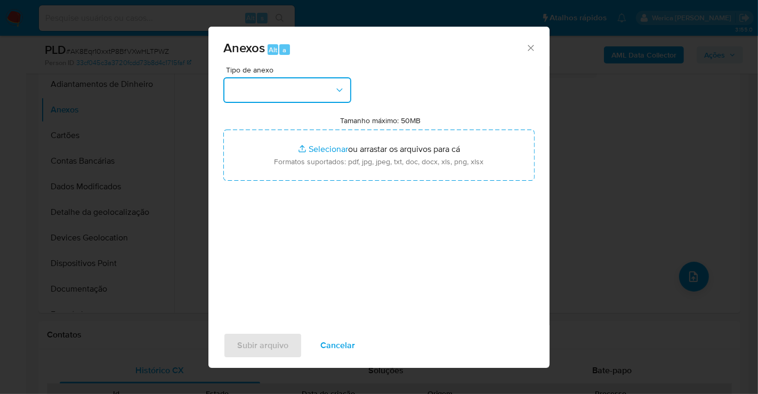
click at [307, 78] on button "button" at bounding box center [287, 90] width 128 height 26
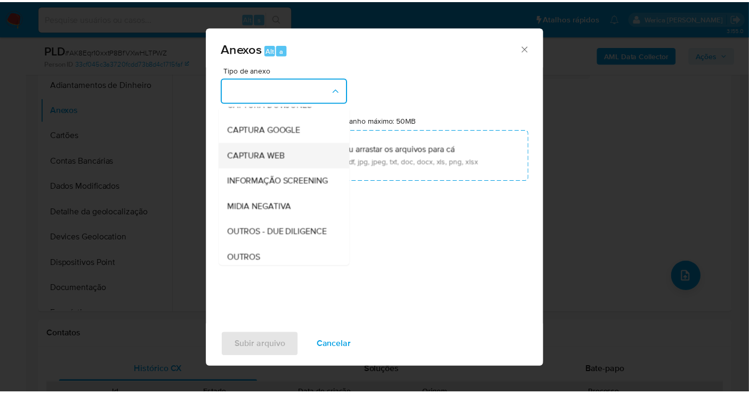
scroll to position [118, 0]
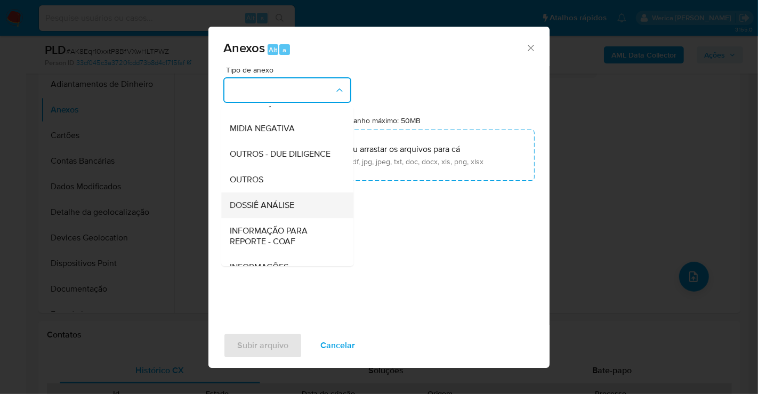
click at [290, 210] on span "DOSSIÊ ANÁLISE" at bounding box center [262, 205] width 64 height 11
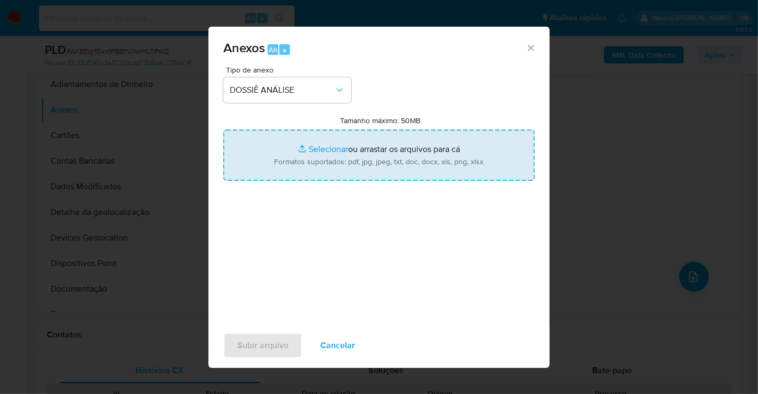
click at [435, 177] on input "Tamanho máximo: 50MB Selecionar arquivos" at bounding box center [378, 154] width 311 height 51
type input "C:\fakepath\SAR - AK8Eqr10xxtP8BfVXwHLTPWZ - CPF 97253154215 - CLAUDENICE KELLI…"
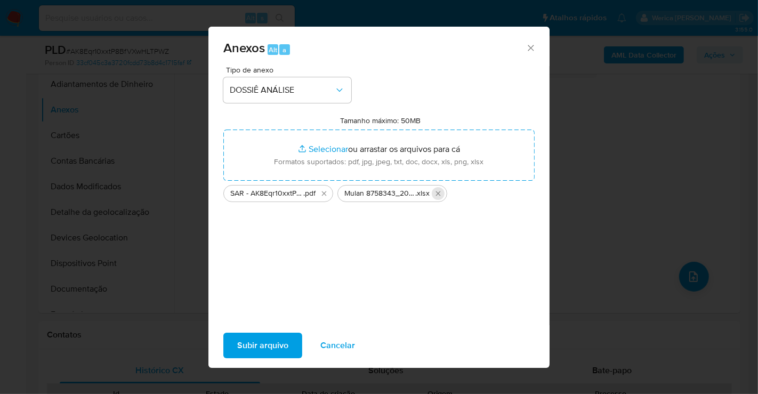
click at [441, 191] on icon "Excluir Mulan 8758343_2025_08_20_17_31_11.xlsx" at bounding box center [438, 193] width 9 height 9
click at [267, 347] on span "Subir arquivo" at bounding box center [262, 345] width 51 height 23
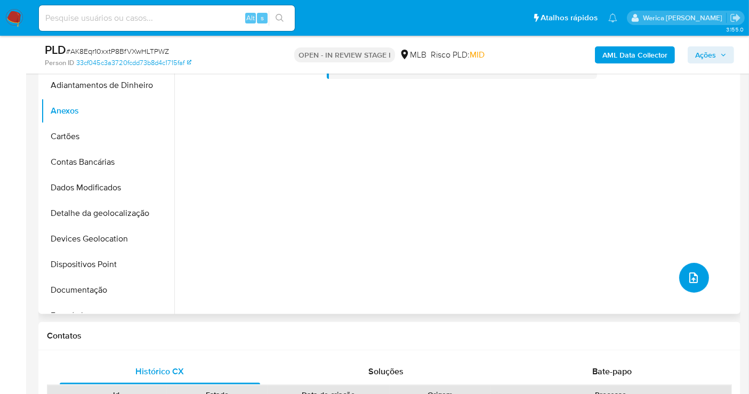
scroll to position [0, 0]
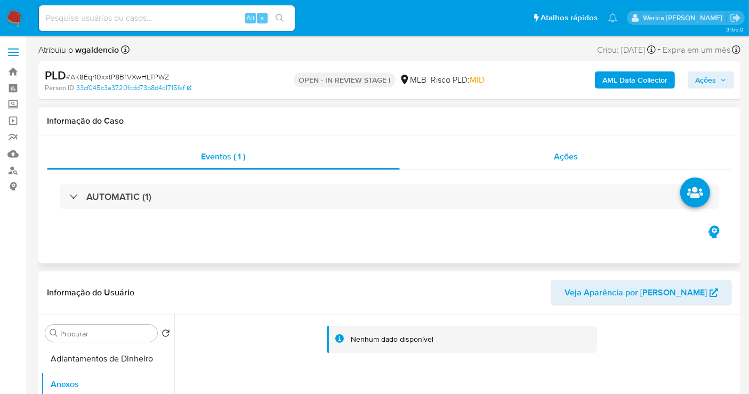
click at [547, 157] on div "Ações" at bounding box center [566, 157] width 332 height 26
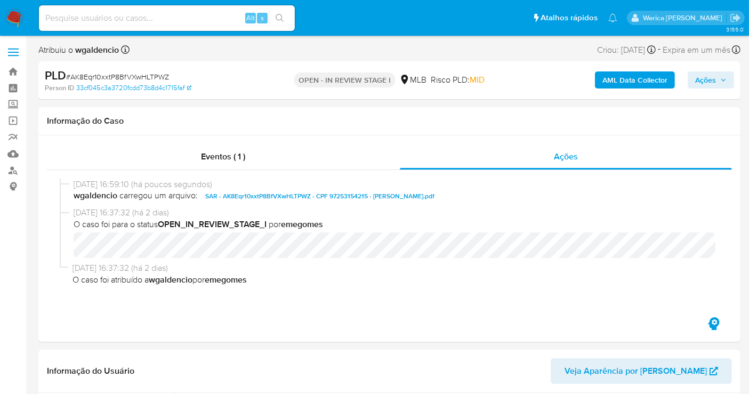
click at [718, 83] on span "Ações" at bounding box center [710, 79] width 31 height 15
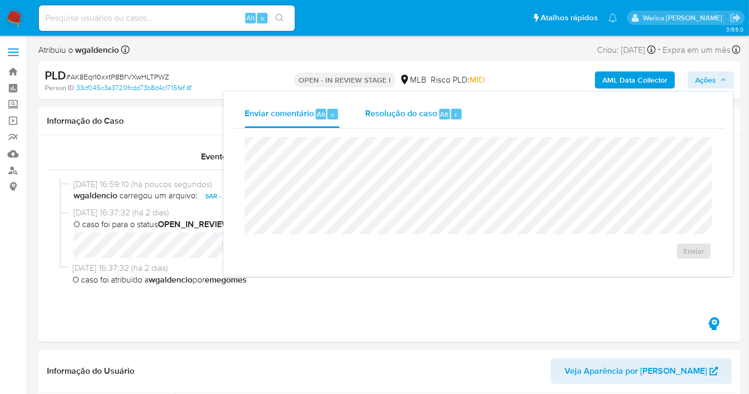
click at [451, 124] on div "Resolução do caso Alt r" at bounding box center [414, 114] width 98 height 28
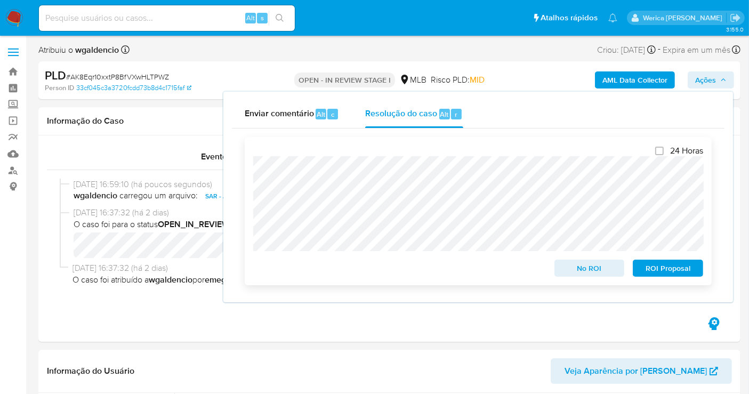
click at [671, 266] on span "ROI Proposal" at bounding box center [667, 268] width 55 height 15
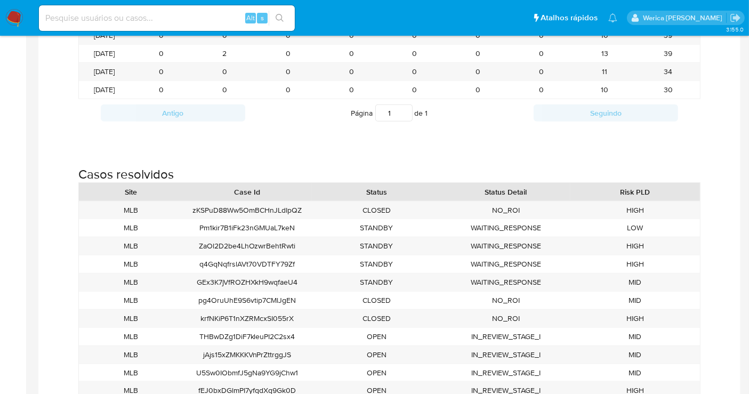
scroll to position [925, 0]
